Goal: Information Seeking & Learning: Learn about a topic

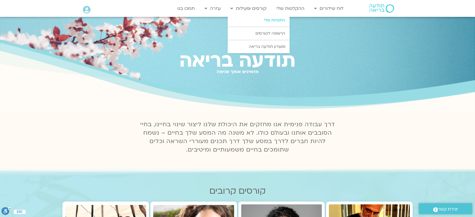
click at [269, 19] on link "התכניות שלי" at bounding box center [258, 20] width 62 height 13
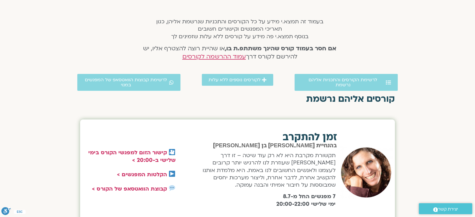
scroll to position [120, 0]
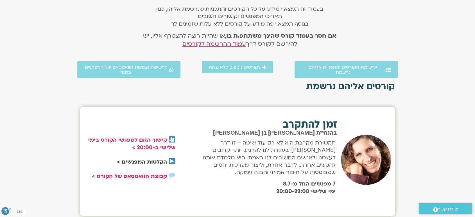
click at [152, 161] on link "הקלטות המפגשים >" at bounding box center [142, 161] width 50 height 7
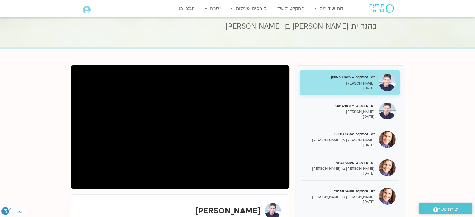
scroll to position [25, 0]
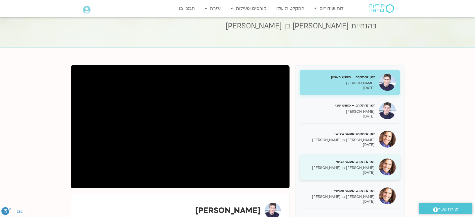
click at [361, 162] on h5 "זמן להתקרב מפגש רביעי" at bounding box center [339, 161] width 71 height 5
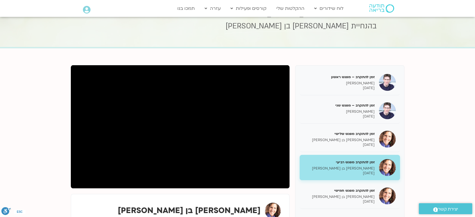
click at [182, 33] on div "בהנחיית [PERSON_NAME] בן [PERSON_NAME]" at bounding box center [237, 34] width 278 height 26
